Goal: Contribute content: Add original content to the website for others to see

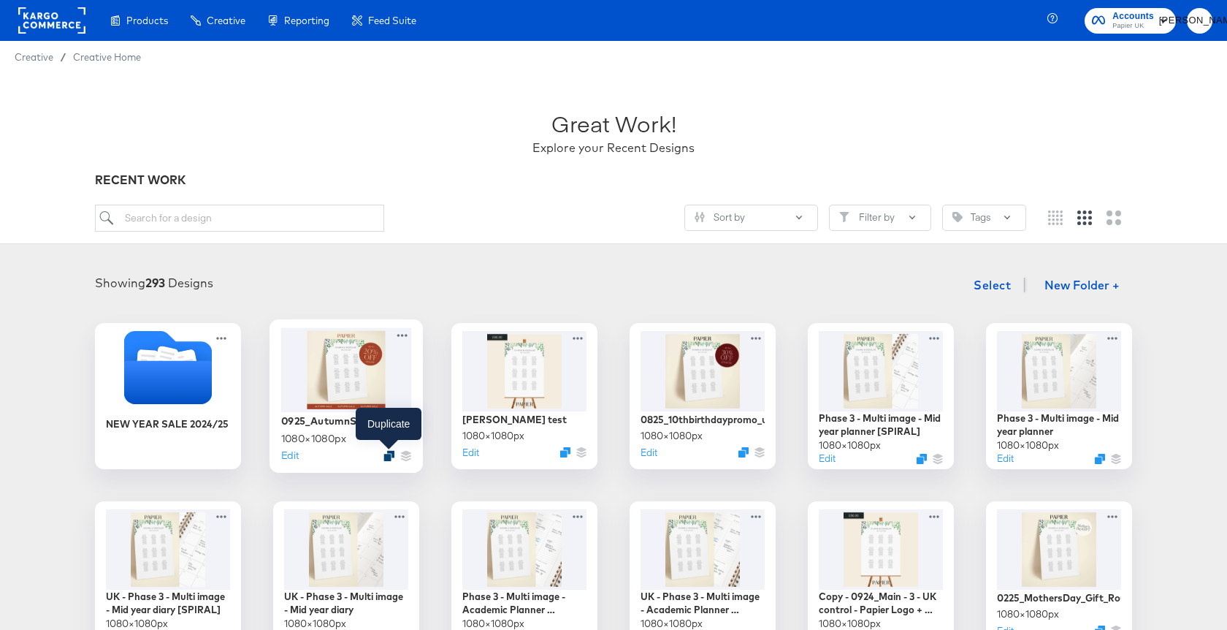
click at [391, 458] on icon "Duplicate" at bounding box center [389, 455] width 11 height 11
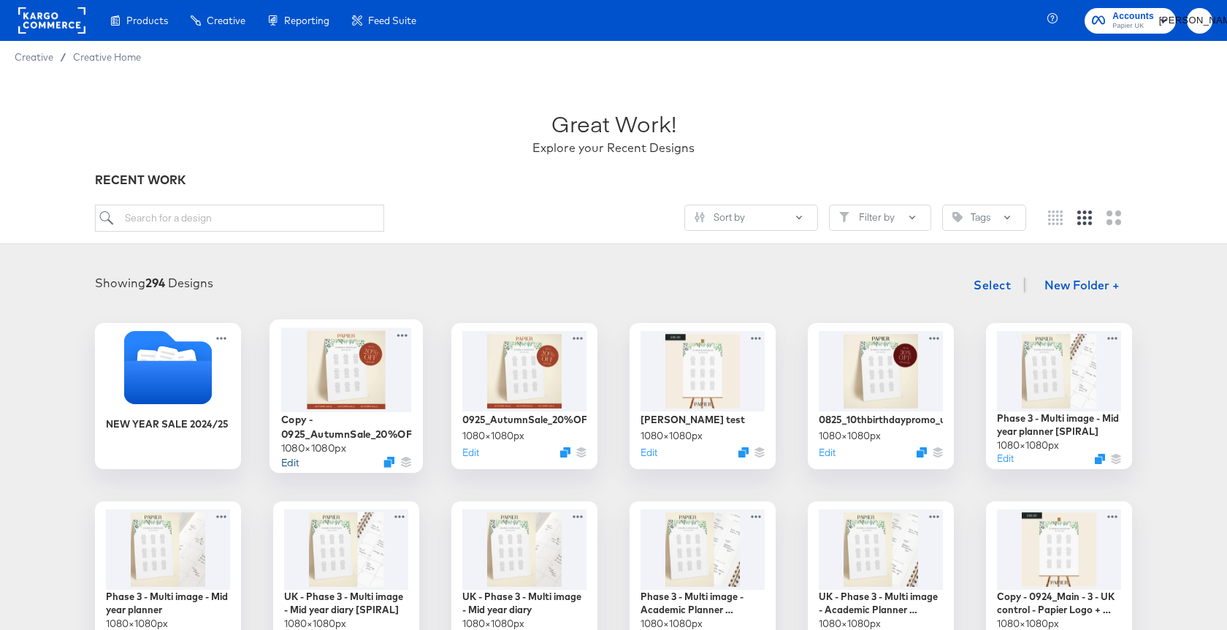
click at [294, 459] on button "Edit" at bounding box center [290, 461] width 18 height 14
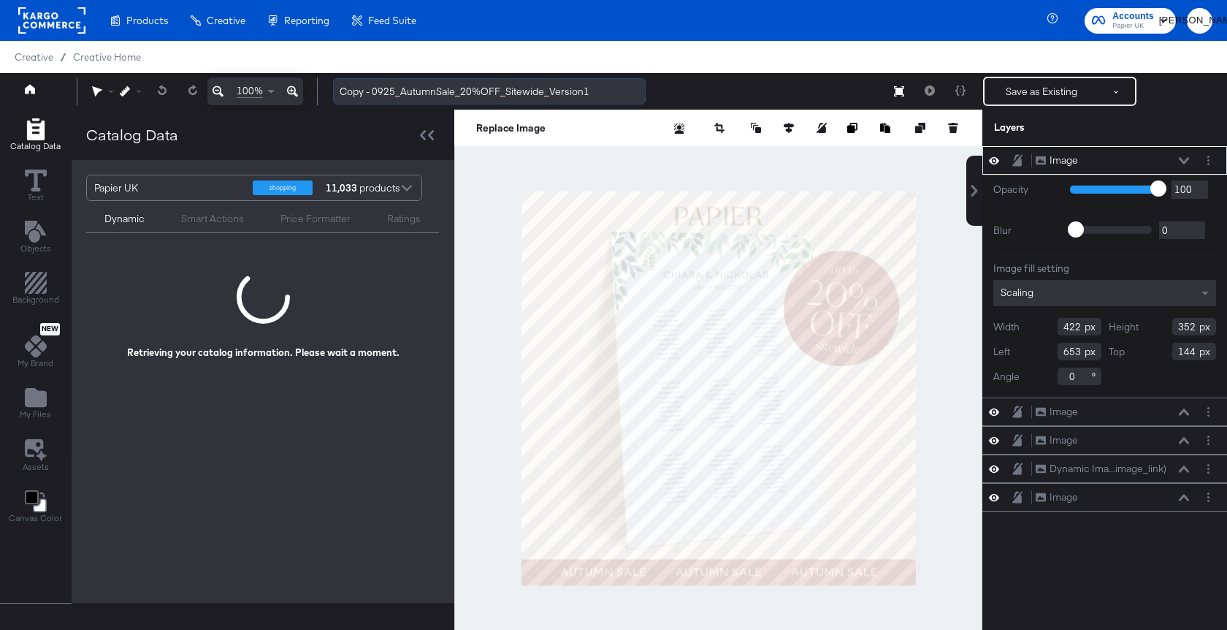
click at [593, 92] on input "Copy - 0925_AutumnSale_20%OFF_Sitewide_Version1" at bounding box center [489, 91] width 313 height 27
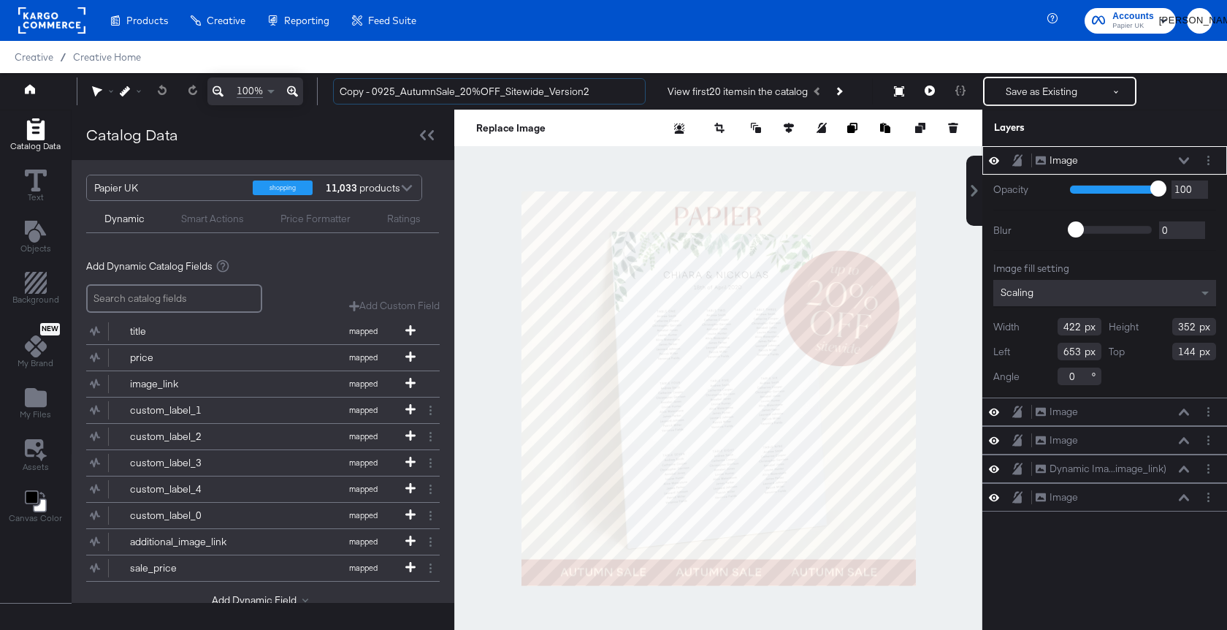
drag, startPoint x: 373, startPoint y: 90, endPoint x: 314, endPoint y: 89, distance: 58.5
click at [314, 89] on div "100% Copy - 0925_AutumnSale_20%OFF_Sitewide_Version2 View first 20 items in the…" at bounding box center [613, 91] width 1227 height 37
type input "0925_AutumnSale_20%OFF_Sitewide_Version2"
click at [29, 406] on icon "Add Files" at bounding box center [36, 397] width 22 height 19
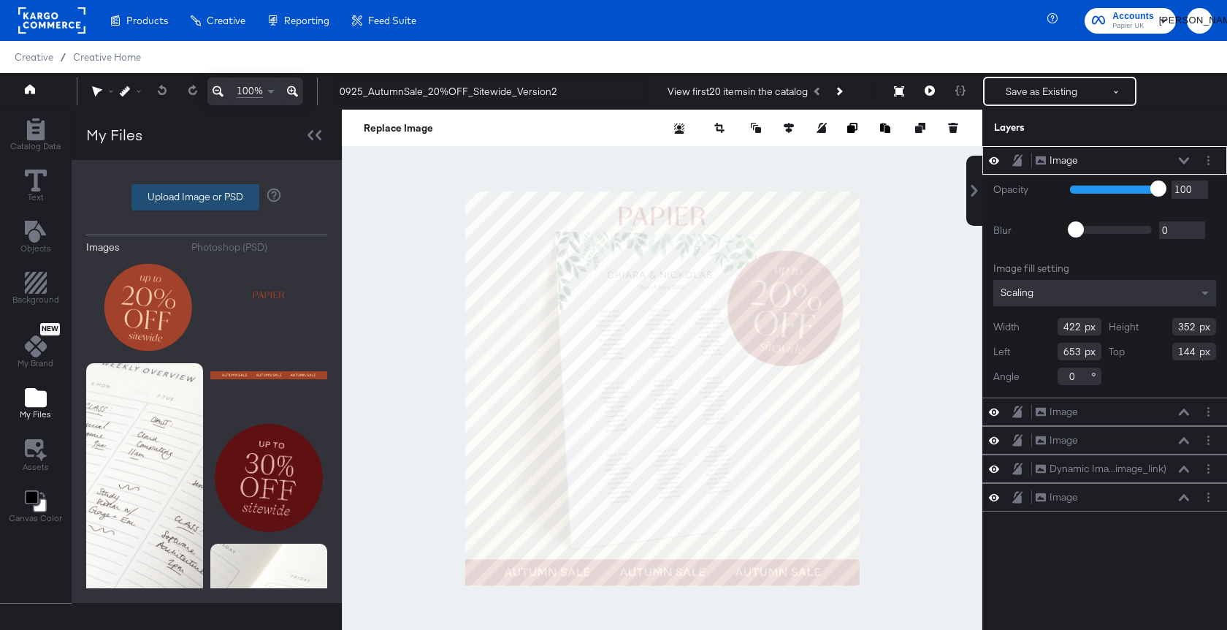
click at [229, 195] on label "Upload Image or PSD" at bounding box center [195, 197] width 126 height 25
click at [207, 197] on input "Upload Image or PSD" at bounding box center [207, 197] width 0 height 0
type input "C:\fakepath\0925_PaidSocial_AutumnSale_DABA_Template_2_SideBanner.png"
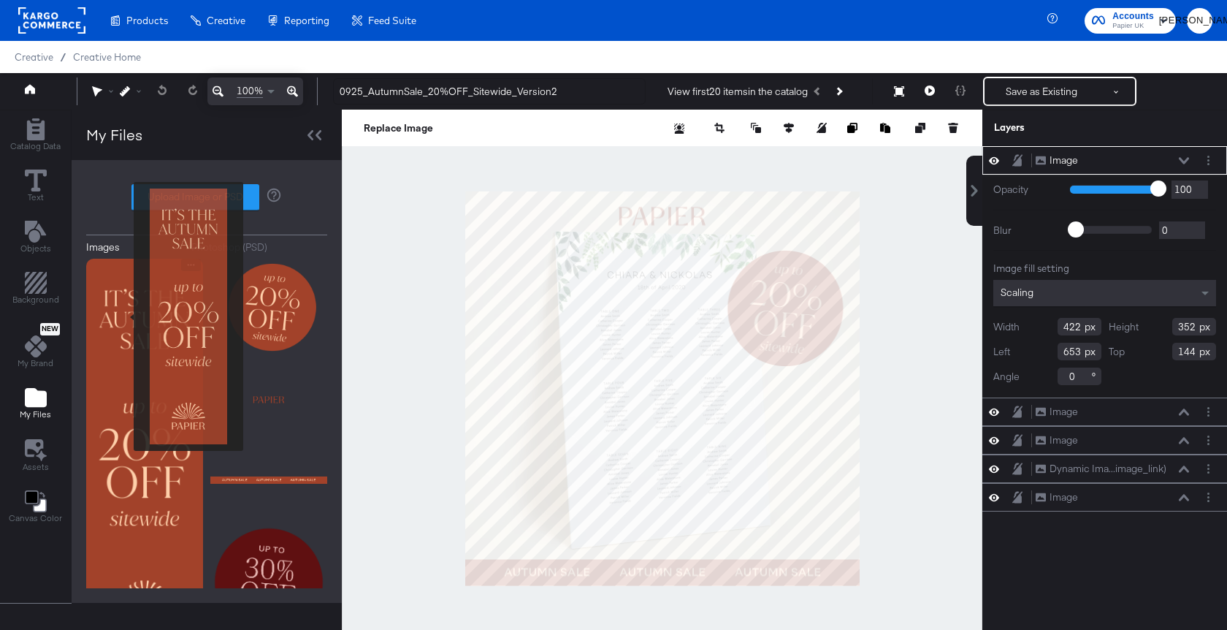
click at [124, 316] on img at bounding box center [144, 451] width 117 height 385
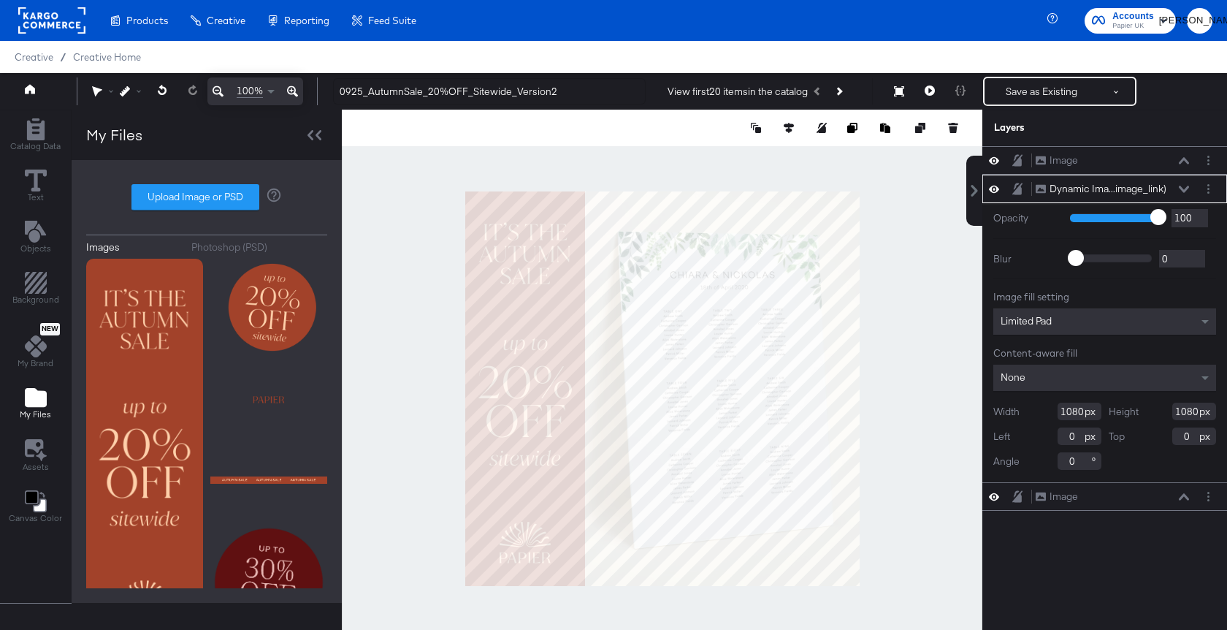
type input "172"
click at [928, 91] on icon at bounding box center [930, 90] width 10 height 10
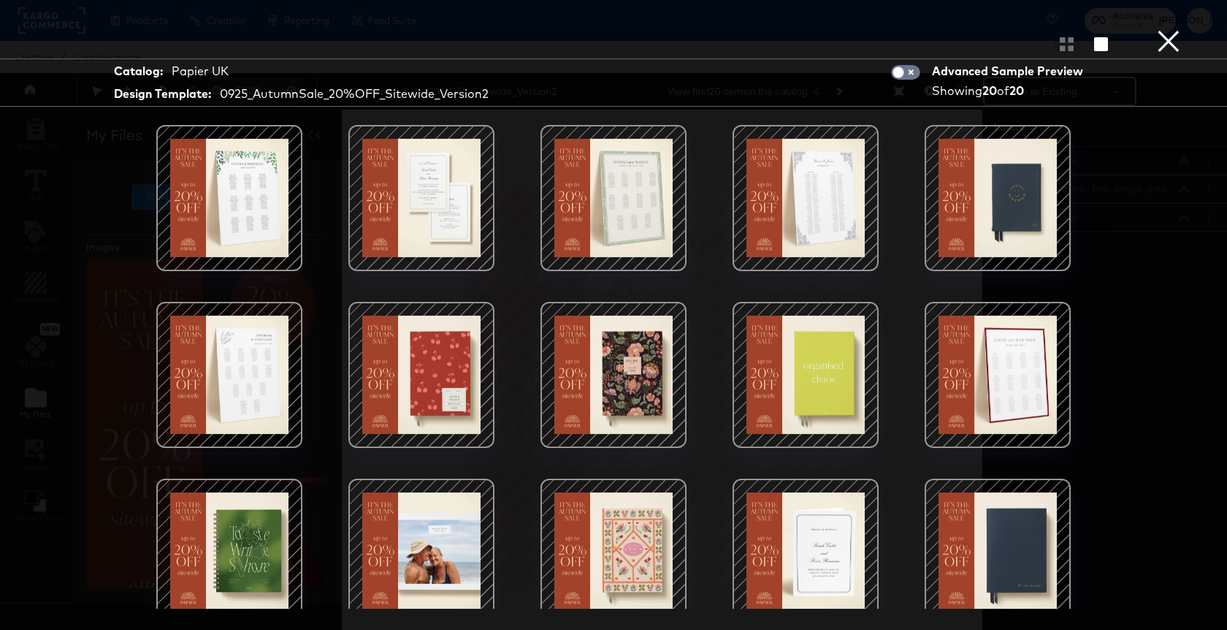
click at [1173, 29] on button "×" at bounding box center [1168, 14] width 29 height 29
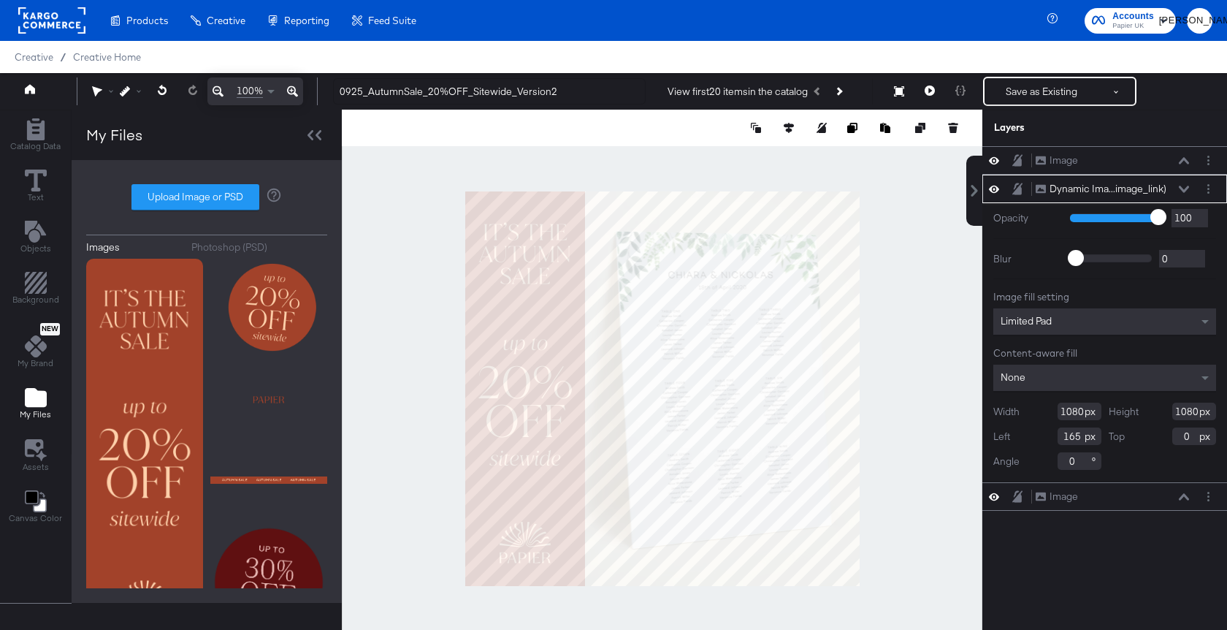
type input "164"
click at [625, 162] on div at bounding box center [662, 388] width 641 height 557
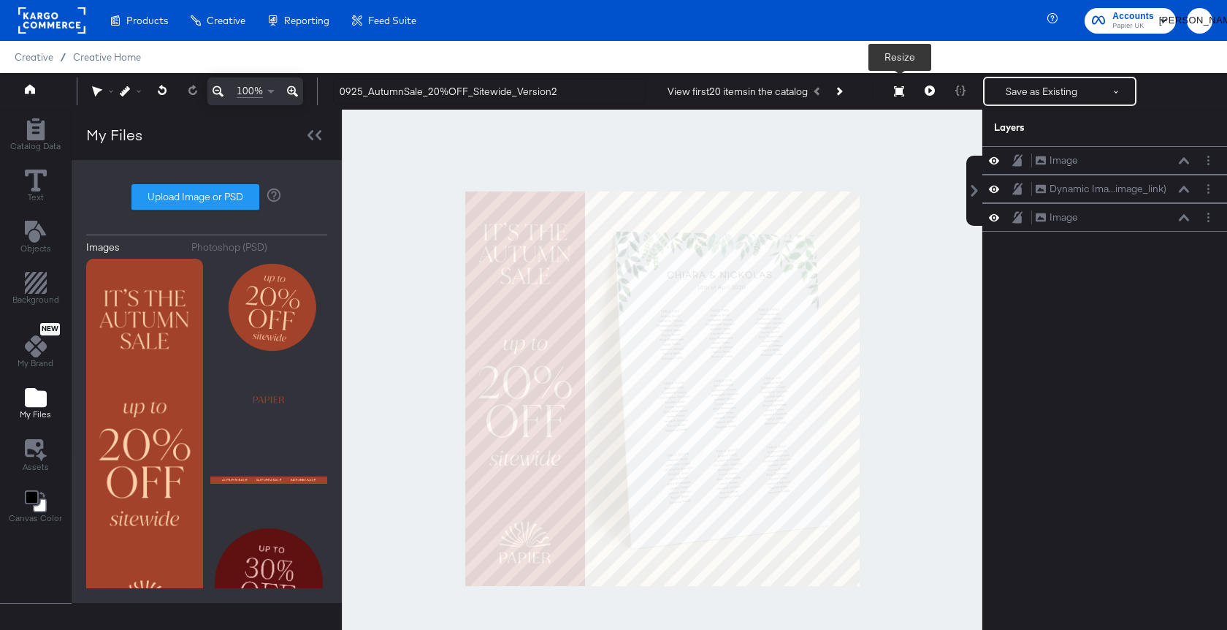
click at [929, 90] on icon at bounding box center [930, 90] width 10 height 10
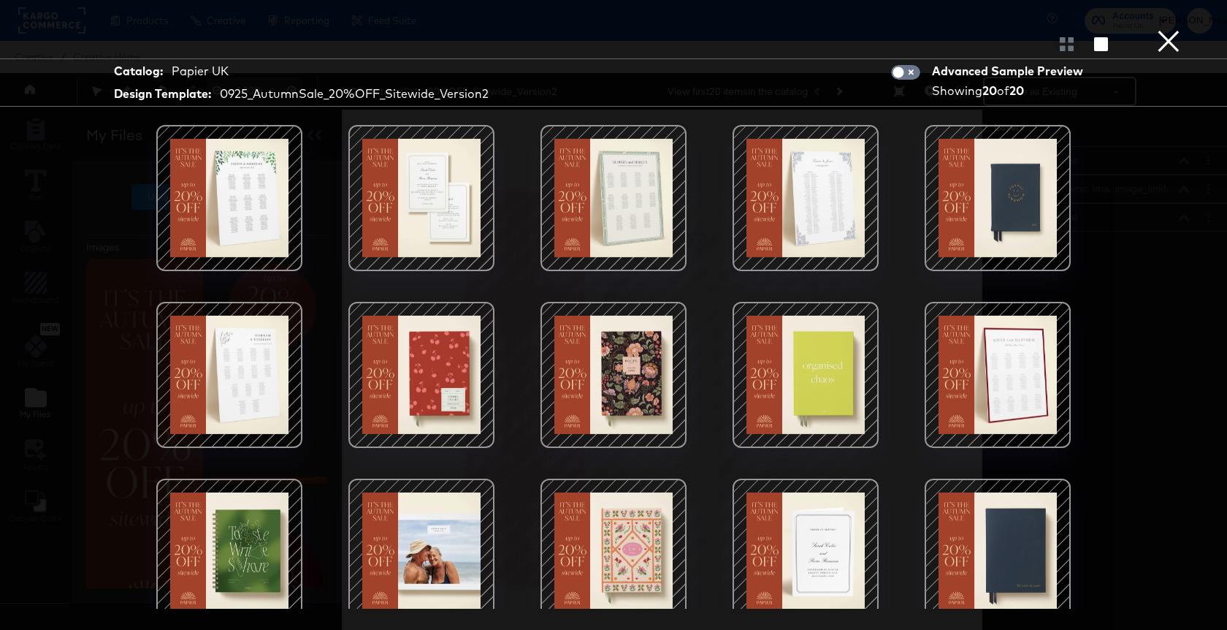
click at [1171, 29] on button "×" at bounding box center [1168, 14] width 29 height 29
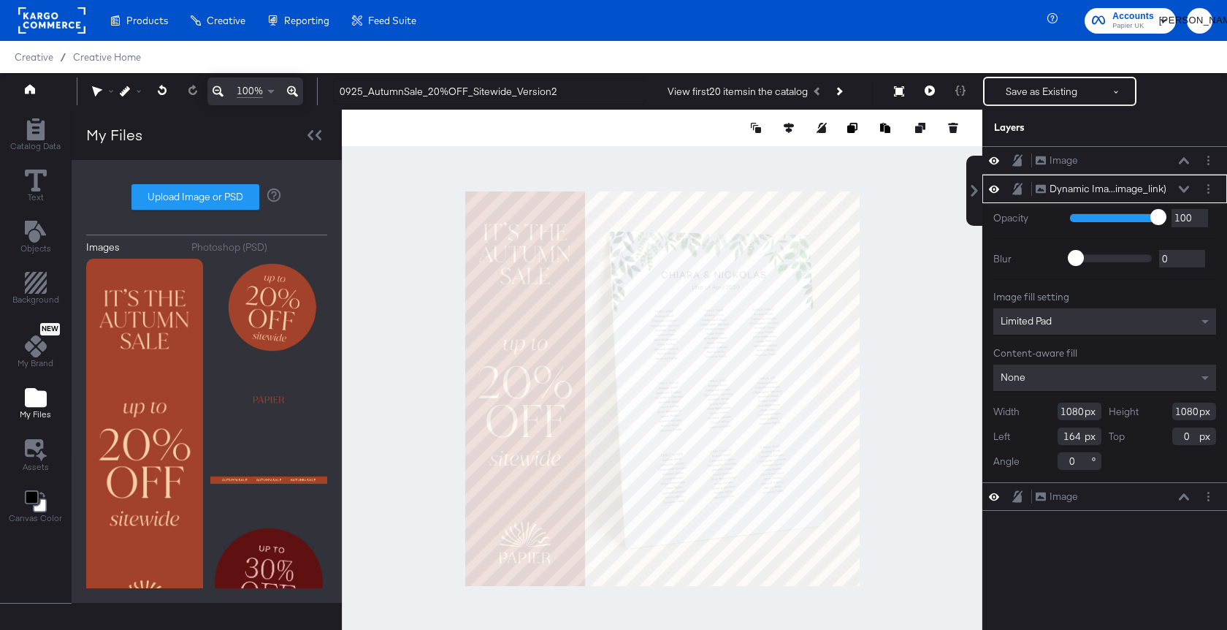
type input "148"
click at [609, 160] on div at bounding box center [662, 388] width 641 height 557
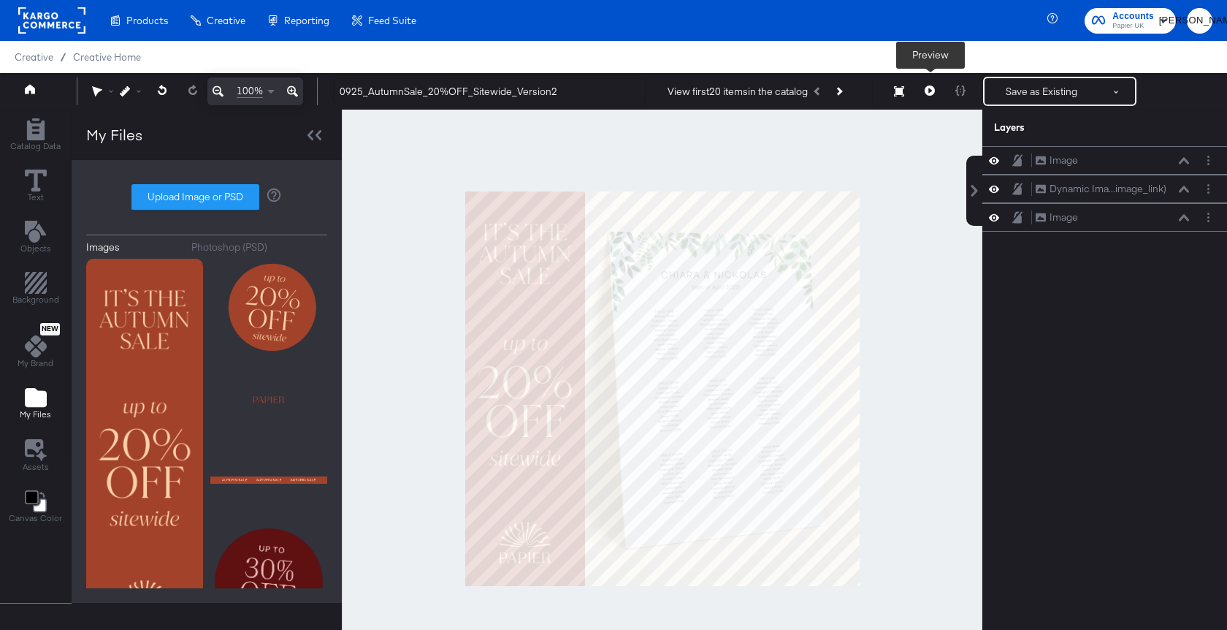
click at [929, 89] on icon at bounding box center [930, 90] width 10 height 10
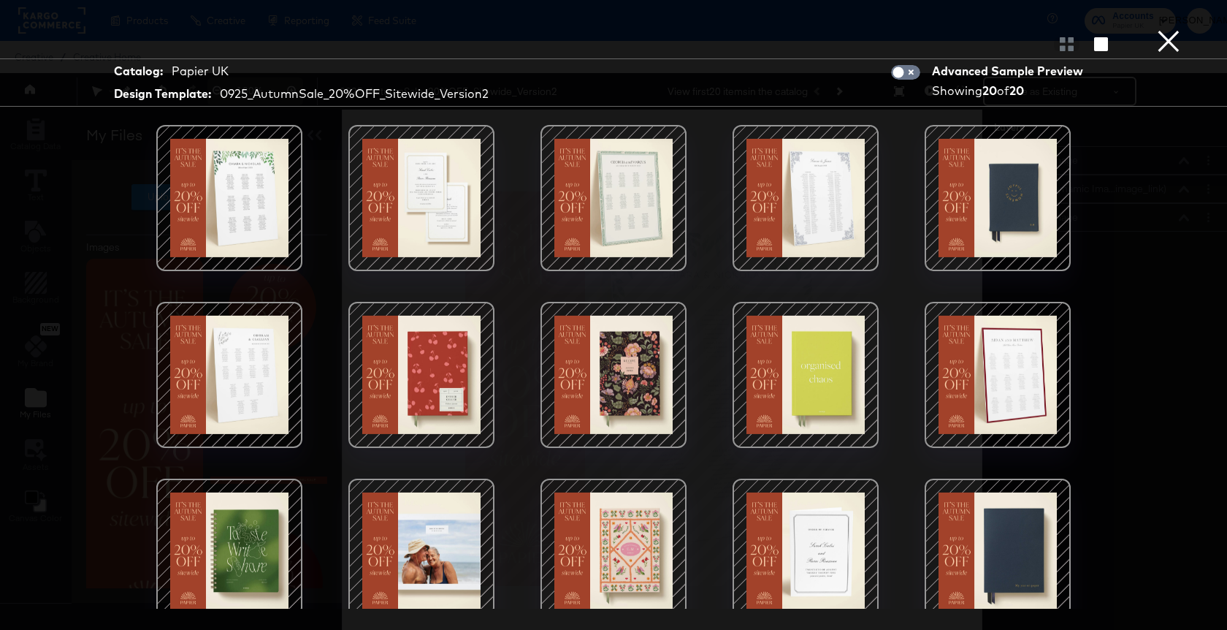
click at [1165, 29] on button "×" at bounding box center [1168, 14] width 29 height 29
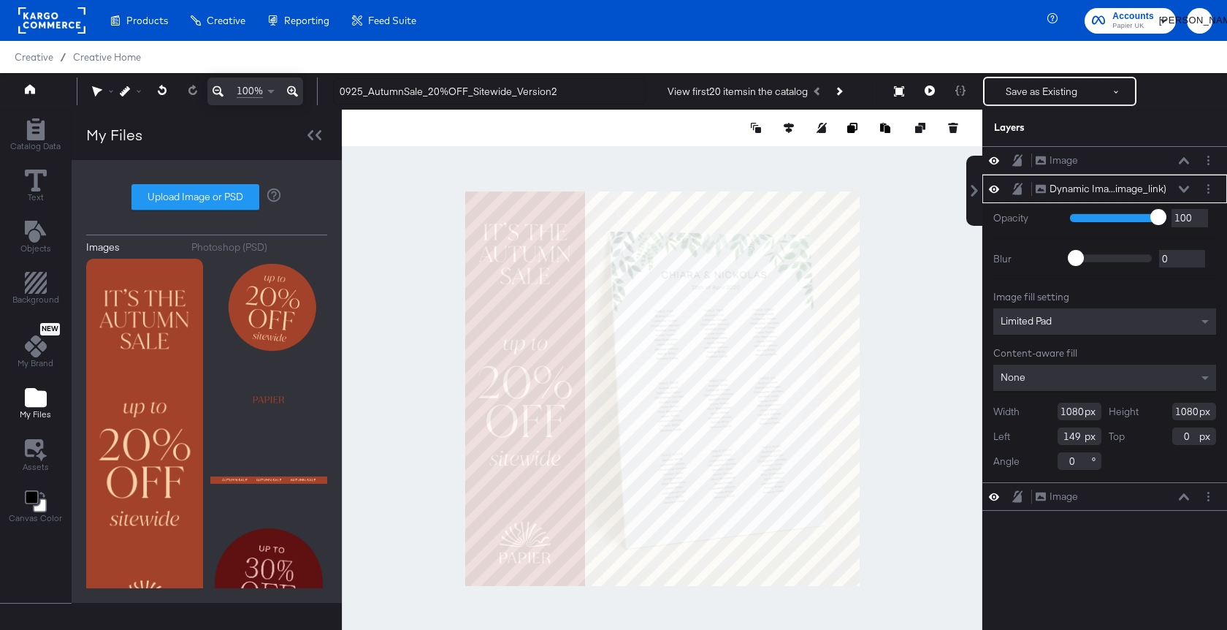
type input "150"
click at [486, 157] on div at bounding box center [662, 388] width 641 height 557
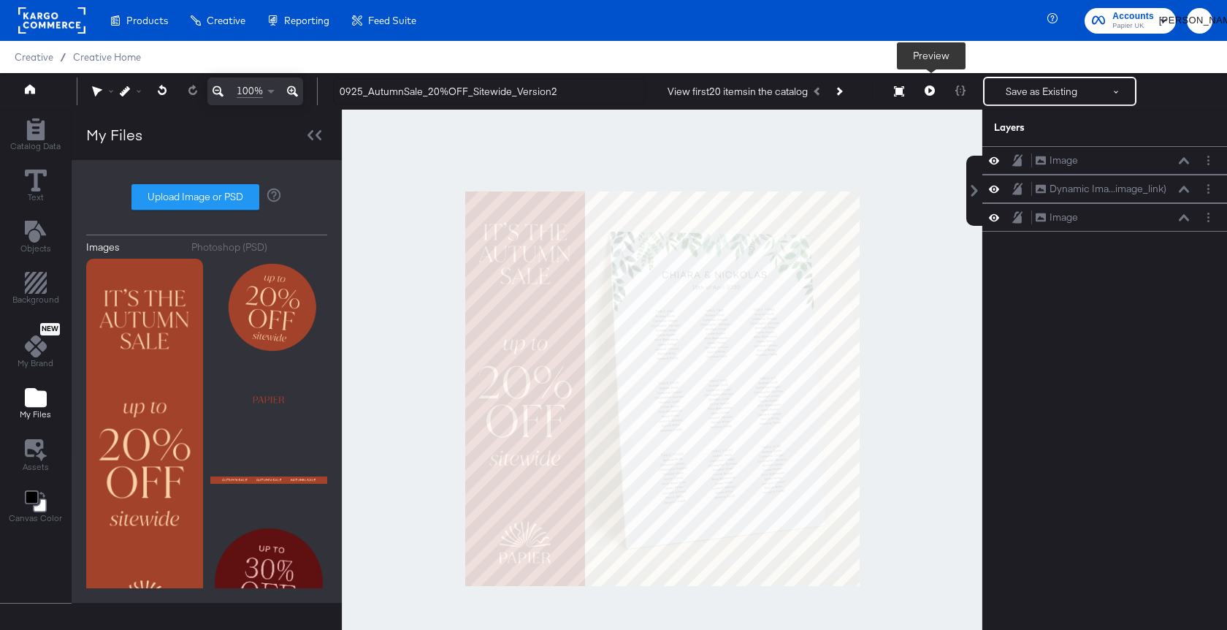
click at [926, 89] on icon at bounding box center [930, 90] width 10 height 10
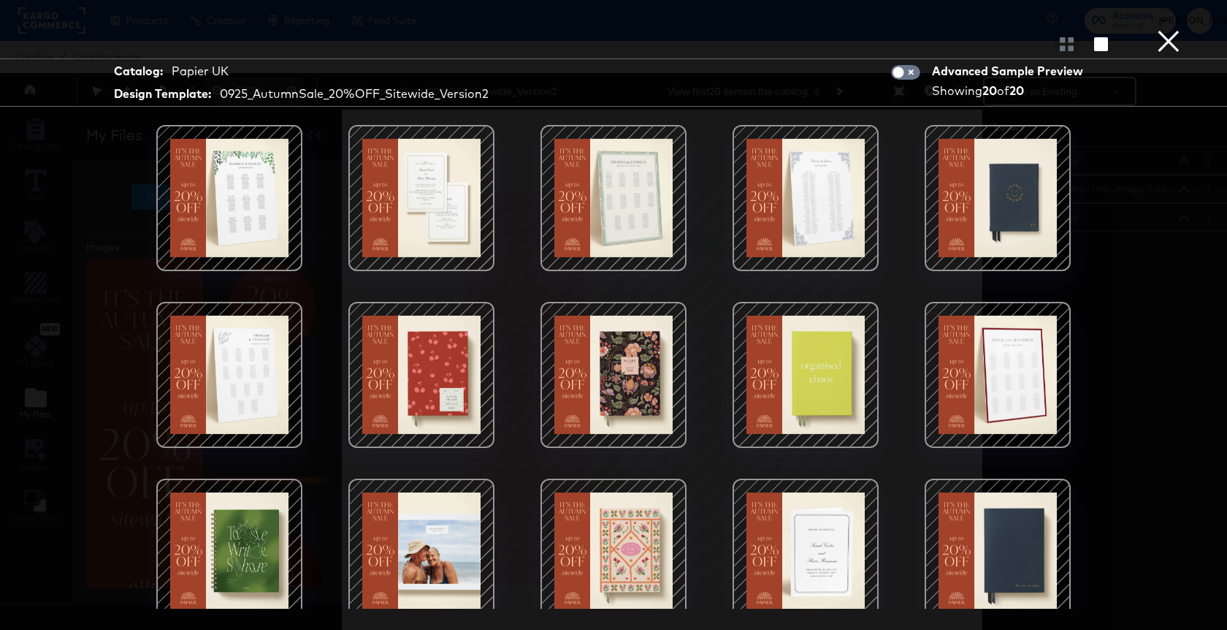
click at [1168, 29] on button "×" at bounding box center [1168, 14] width 29 height 29
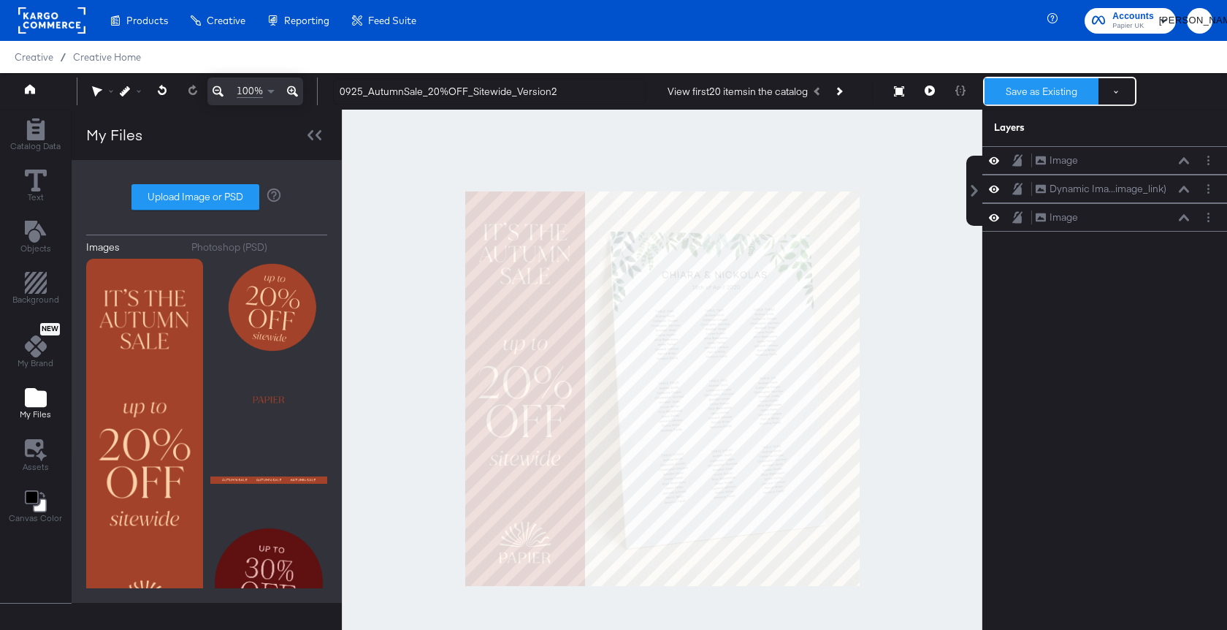
click at [1059, 88] on button "Save as Existing" at bounding box center [1042, 91] width 114 height 26
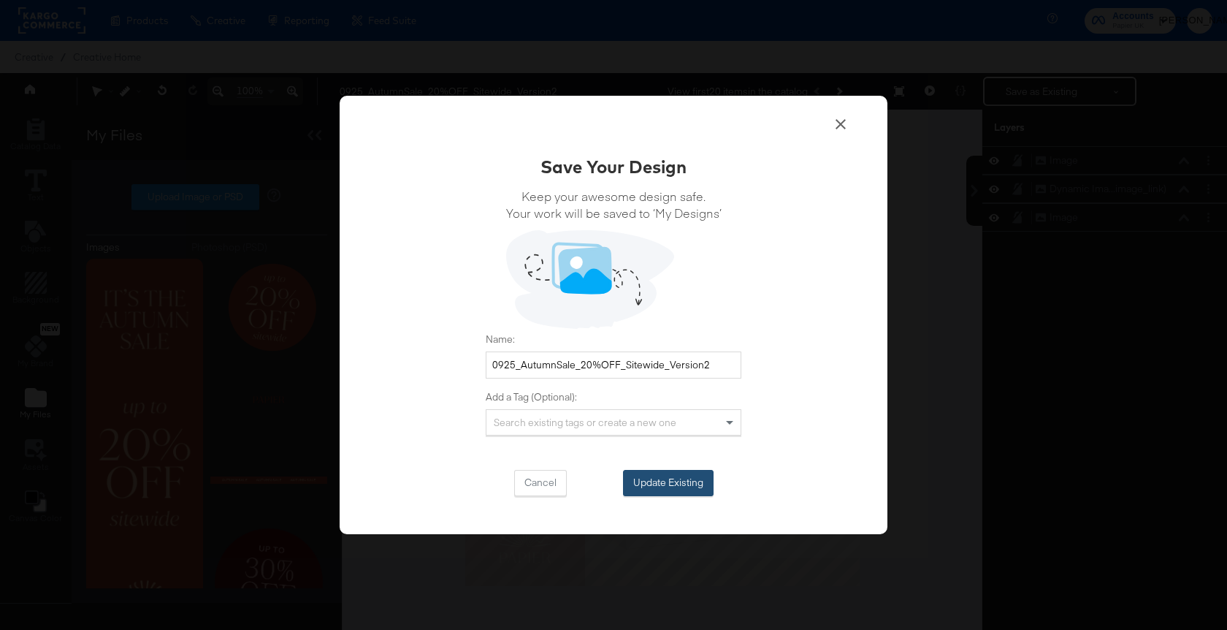
click at [696, 483] on button "Update Existing" at bounding box center [668, 483] width 91 height 26
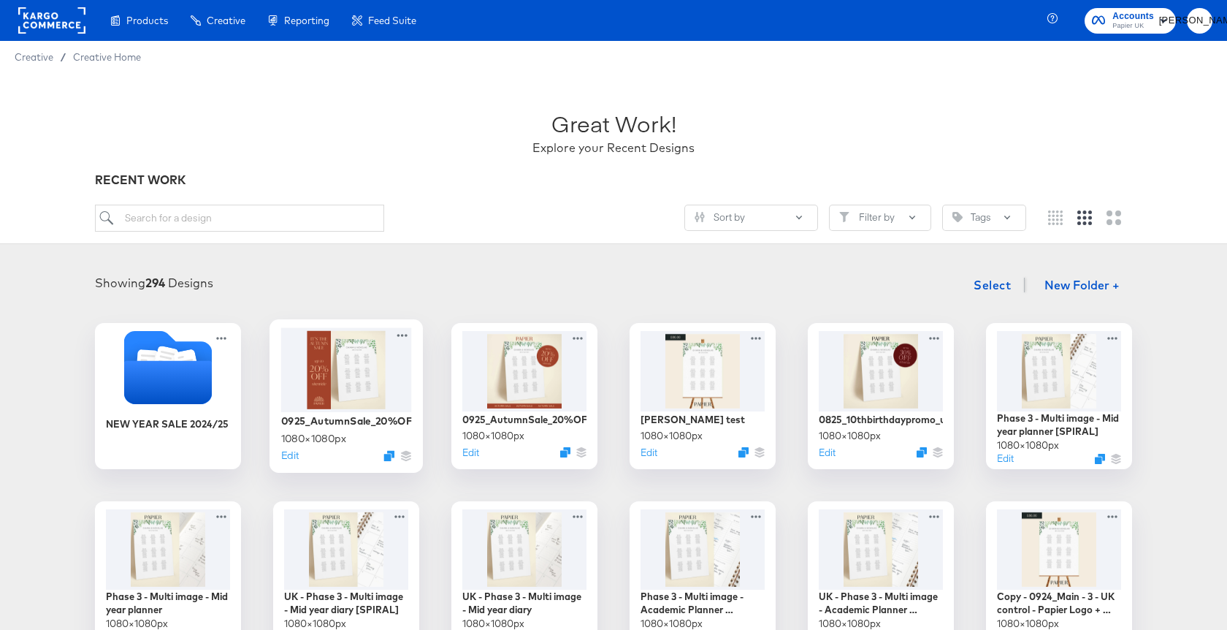
click at [361, 394] on div at bounding box center [346, 369] width 131 height 84
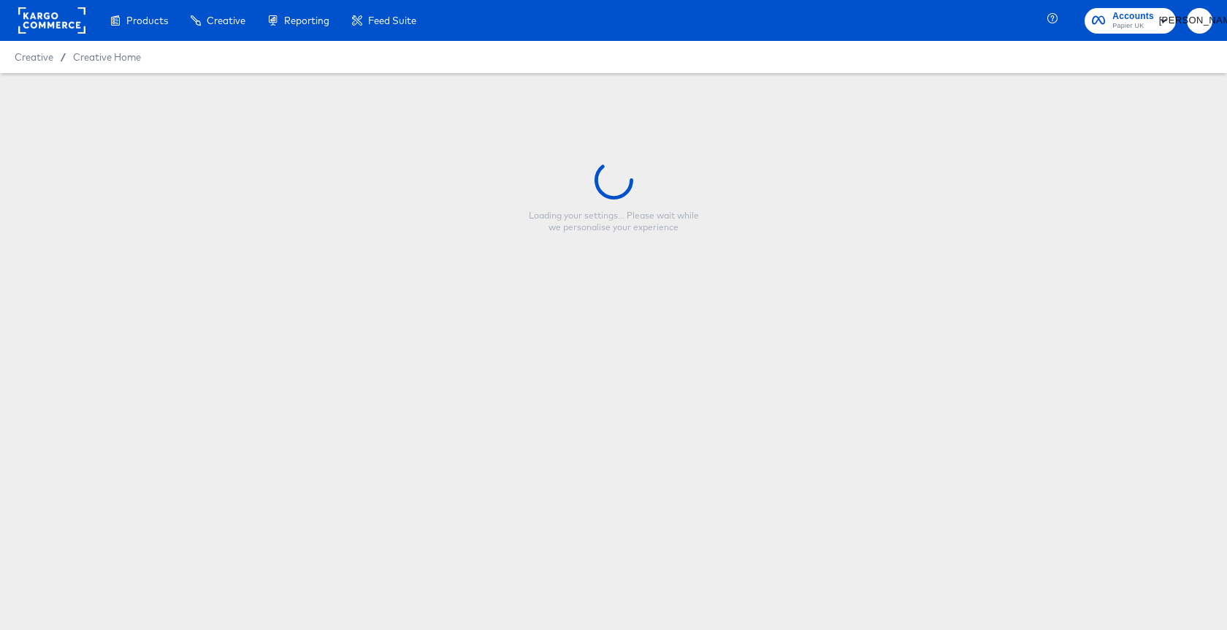
type input "0925_AutumnSale_20%OFF_Sitewide_Version2"
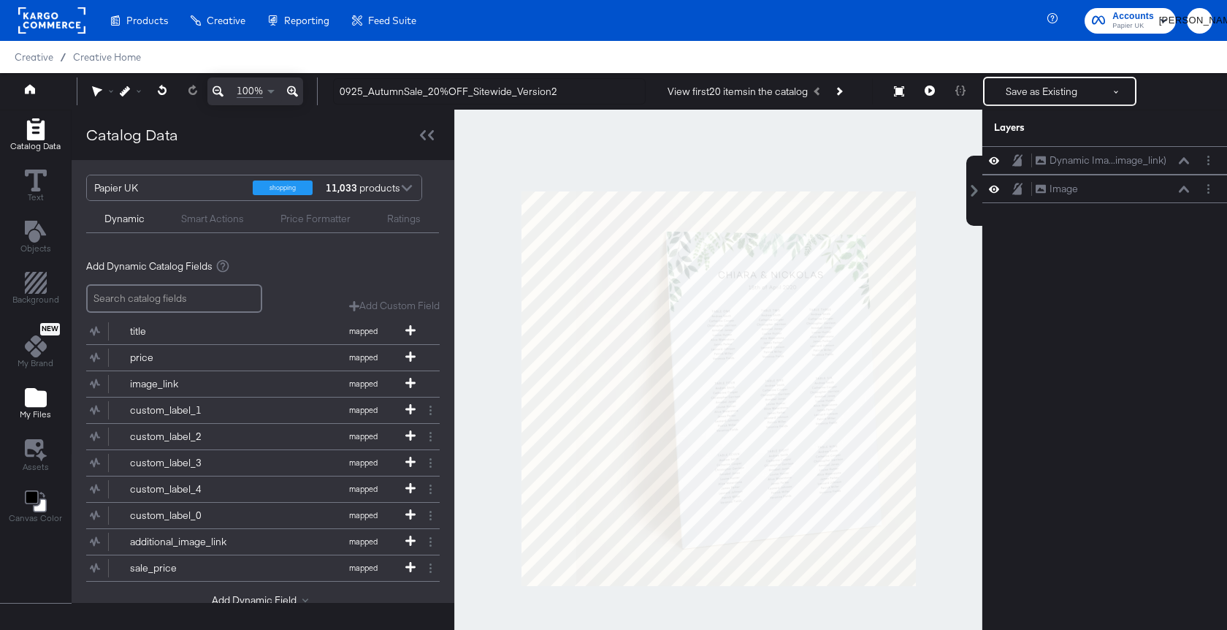
click at [40, 400] on icon "Add Files" at bounding box center [36, 397] width 22 height 19
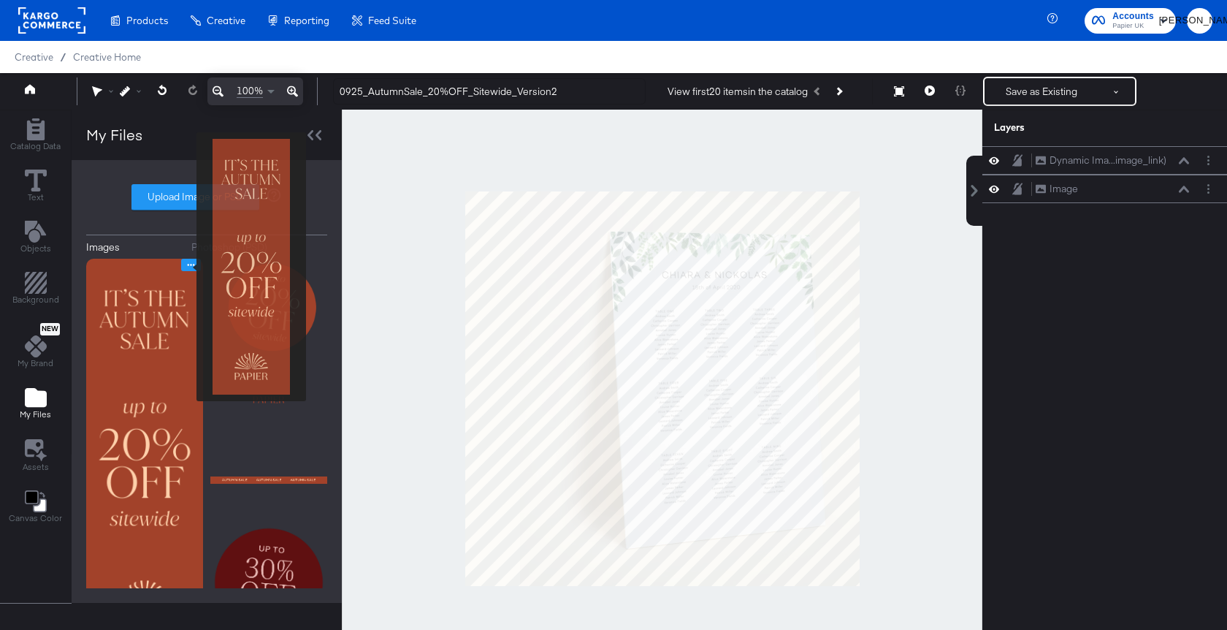
click at [187, 267] on icon "Image Options" at bounding box center [191, 264] width 11 height 11
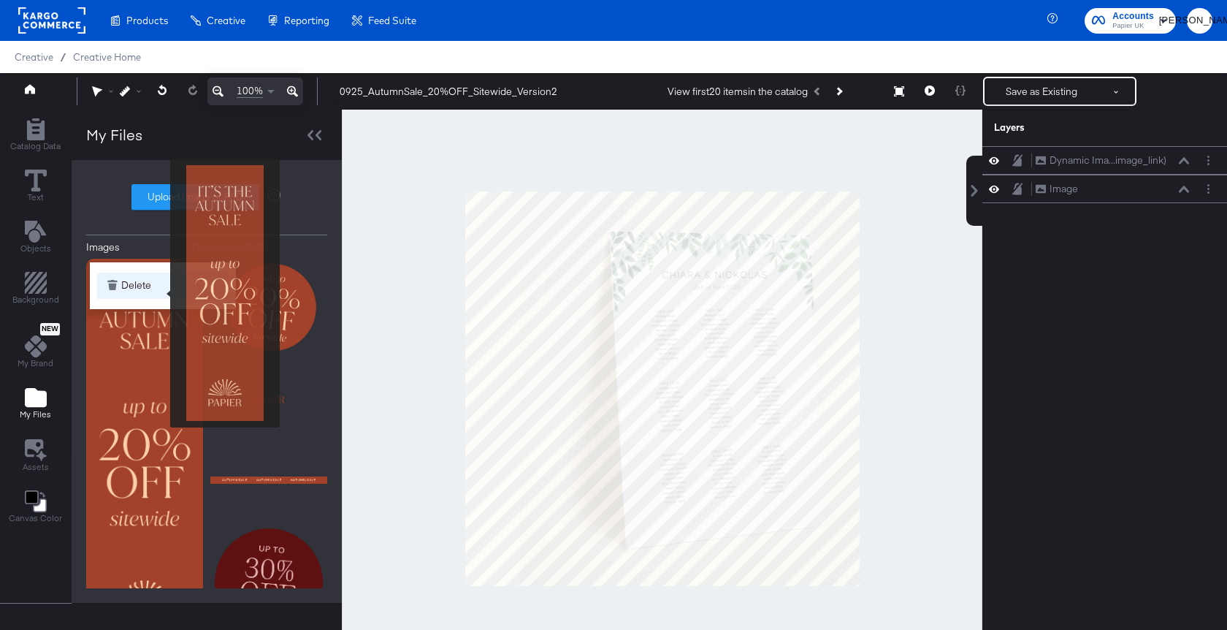
click at [161, 292] on button "Delete" at bounding box center [163, 286] width 132 height 26
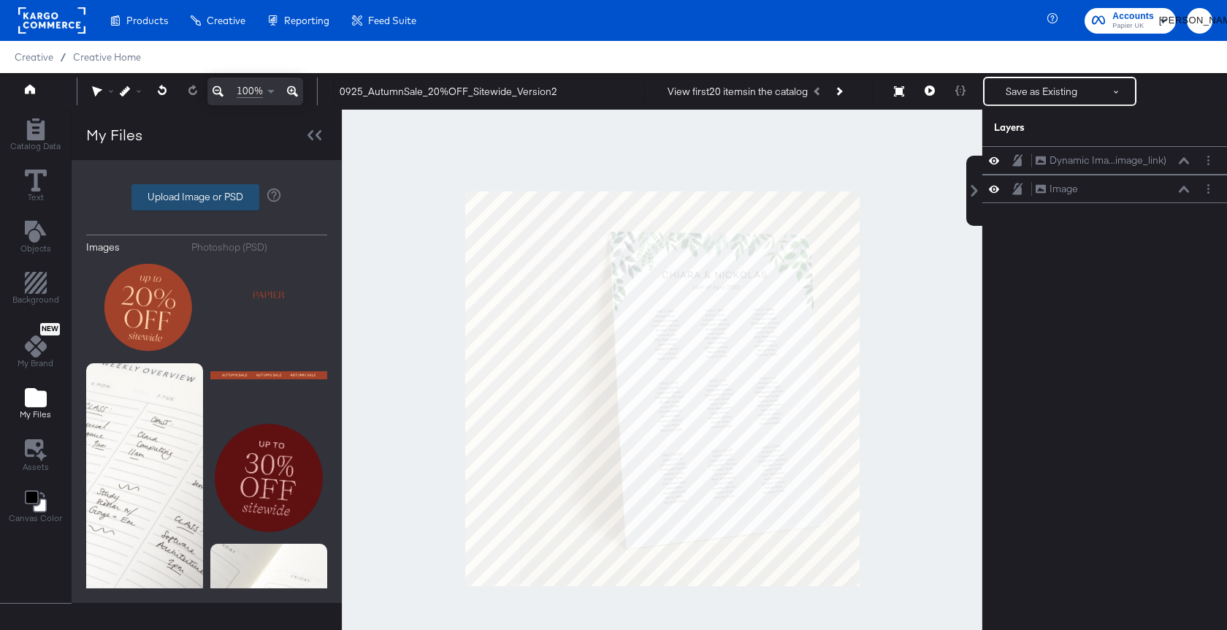
click at [213, 184] on button "Upload Image or PSD" at bounding box center [196, 197] width 128 height 26
click at [197, 200] on label "Upload Image or PSD" at bounding box center [195, 197] width 126 height 25
click at [207, 197] on input "Upload Image or PSD" at bounding box center [207, 197] width 0 height 0
type input "C:\fakepath\0925_PaidSocial_AutumnSale_DABA_Template_2_SideBanner.png"
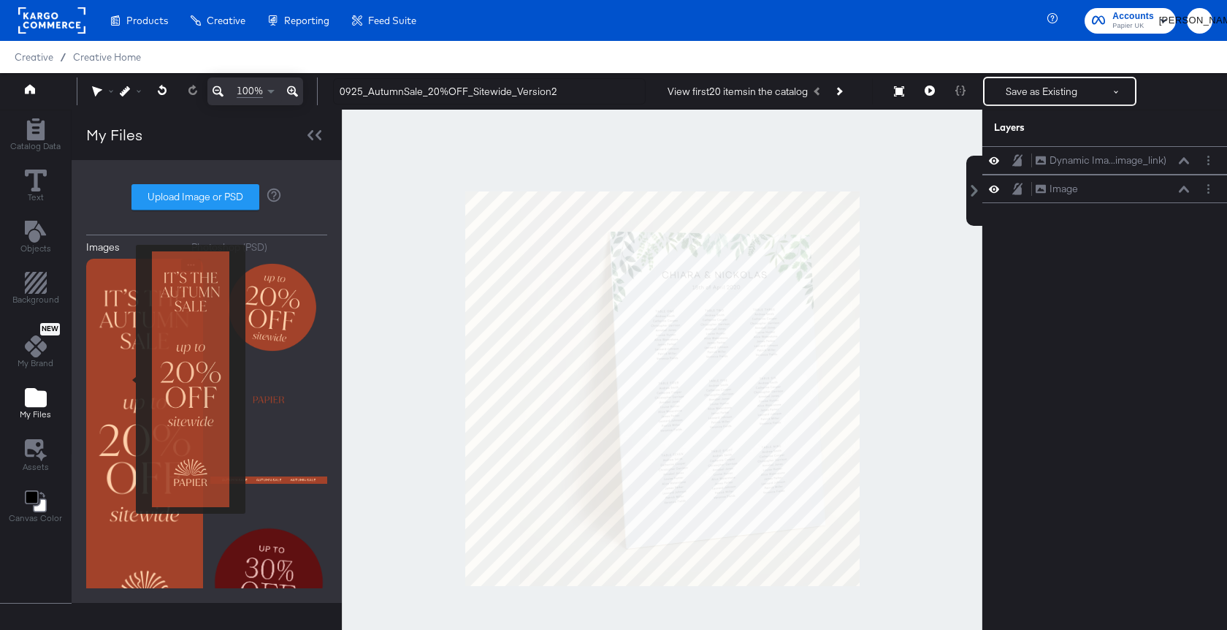
click at [126, 379] on img at bounding box center [144, 451] width 117 height 385
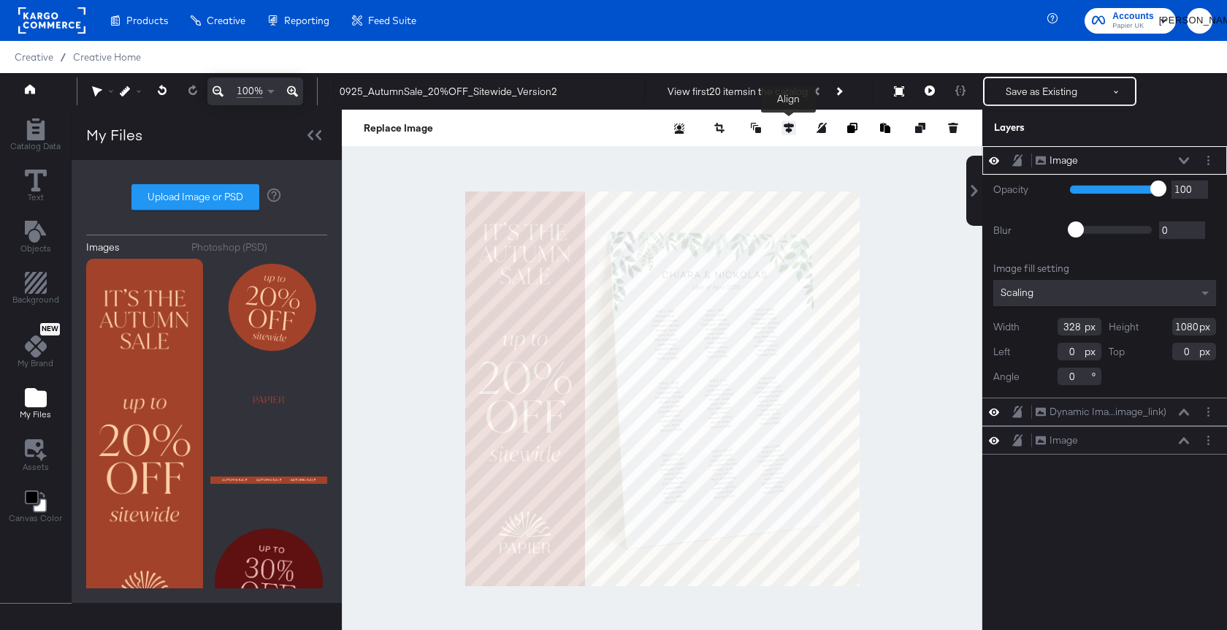
click at [788, 129] on icon at bounding box center [789, 128] width 10 height 10
click at [652, 155] on icon at bounding box center [654, 155] width 10 height 10
click at [765, 153] on icon at bounding box center [762, 154] width 10 height 9
click at [410, 327] on div at bounding box center [662, 388] width 641 height 557
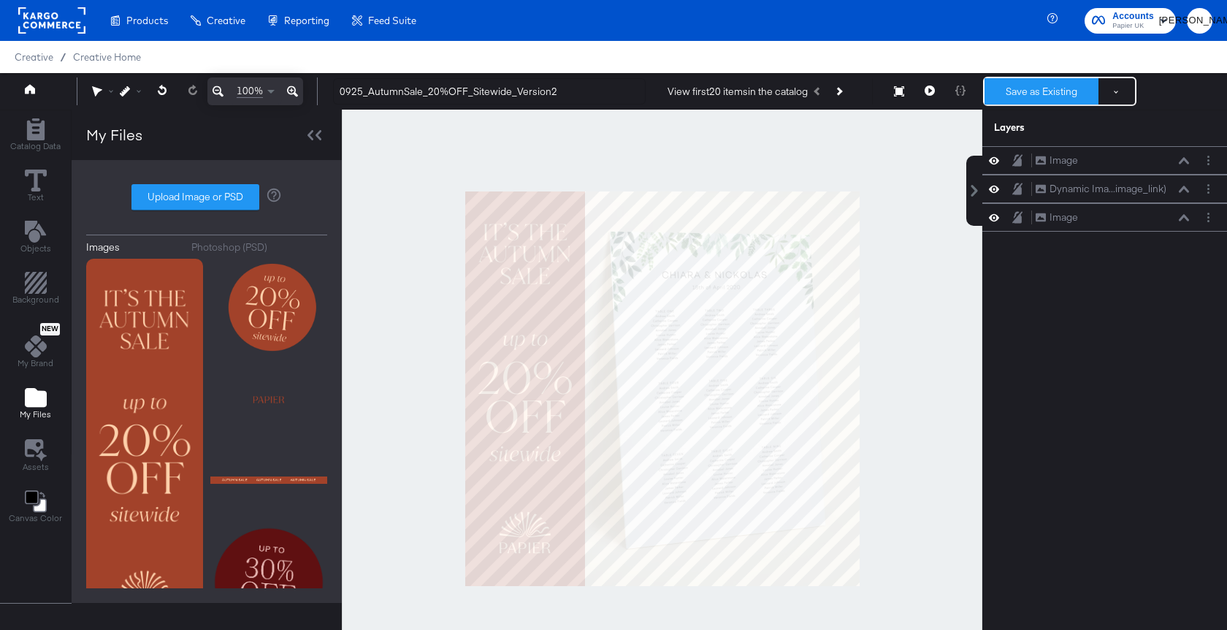
click at [1057, 95] on button "Save as Existing" at bounding box center [1042, 91] width 114 height 26
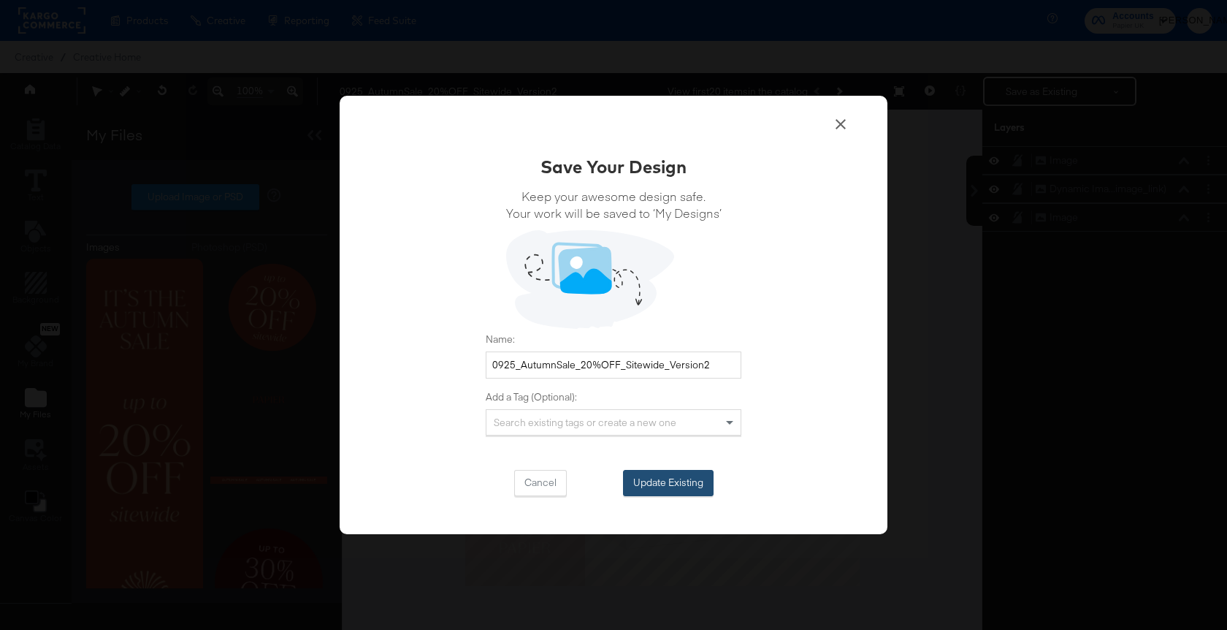
click at [651, 484] on button "Update Existing" at bounding box center [668, 483] width 91 height 26
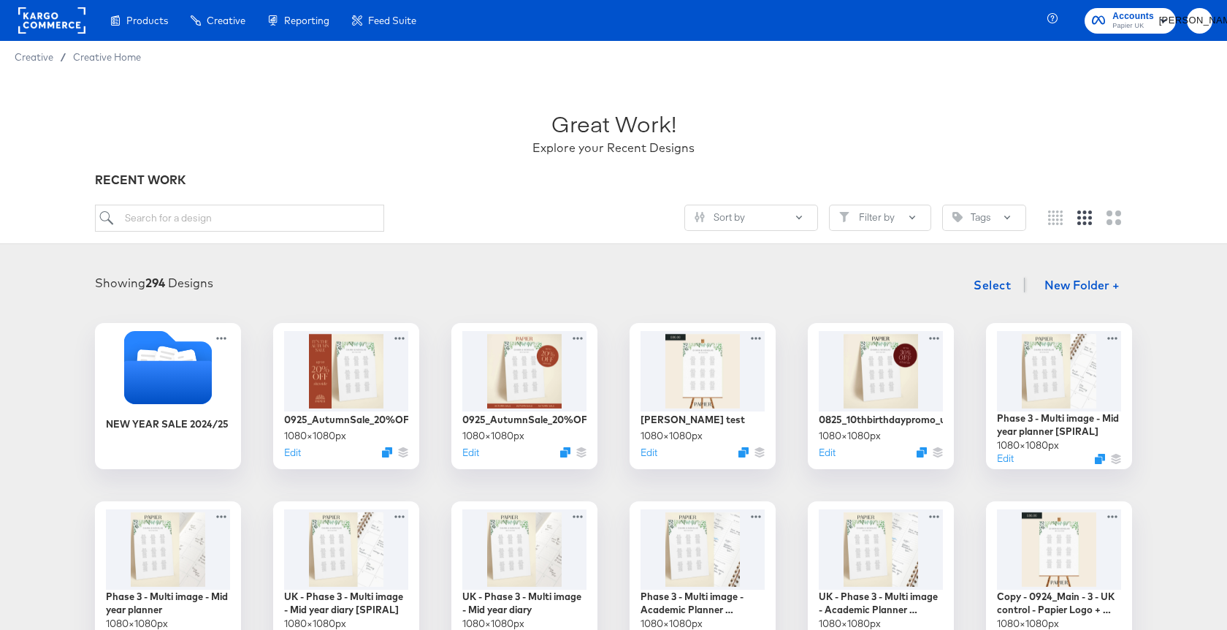
click at [391, 132] on div "Great Work! Explore your Recent Designs" at bounding box center [614, 125] width 1038 height 91
click at [333, 373] on div at bounding box center [346, 369] width 131 height 84
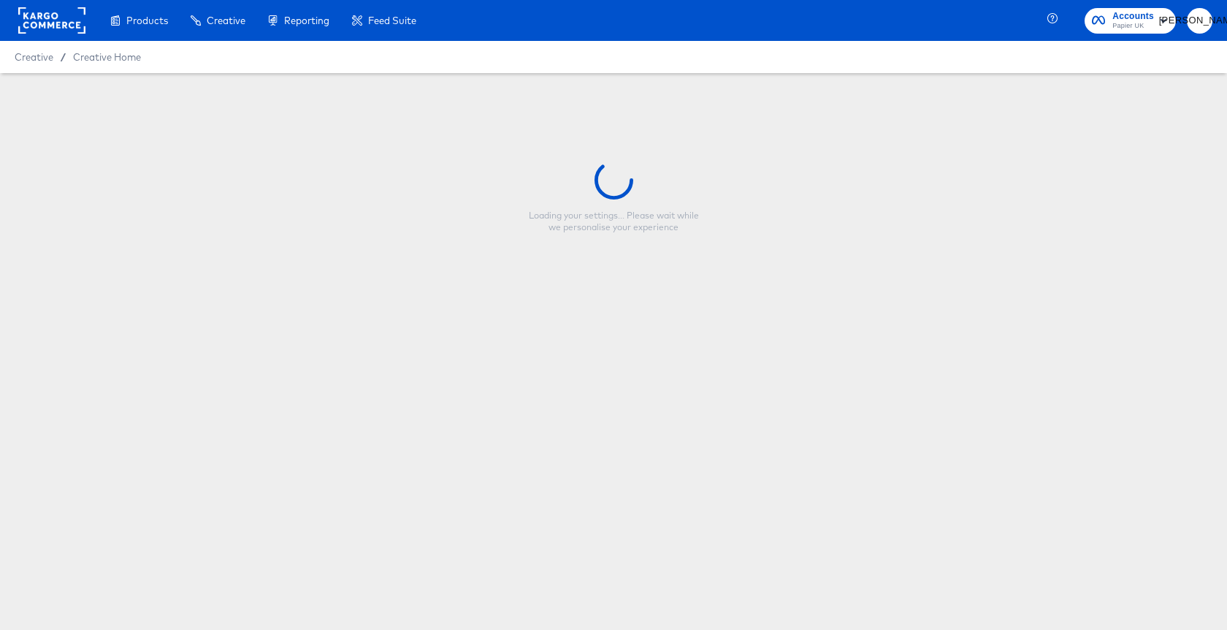
type input "0925_AutumnSale_20%OFF_Sitewide_Version2"
